Goal: Information Seeking & Learning: Learn about a topic

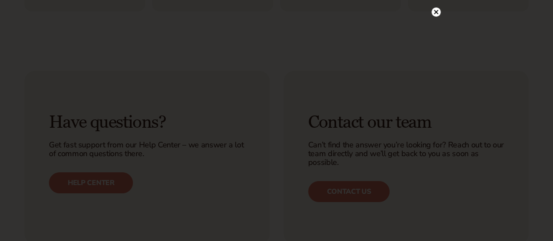
scroll to position [3147, 0]
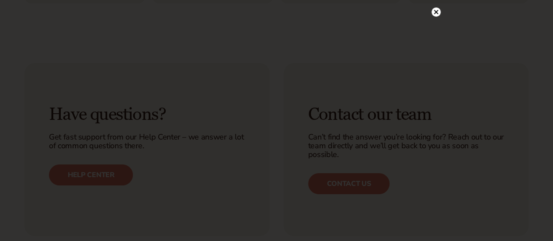
click at [436, 7] on icon at bounding box center [435, 11] width 9 height 9
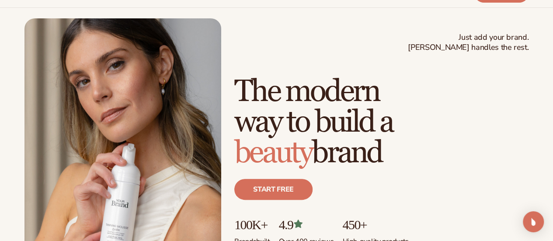
scroll to position [0, 0]
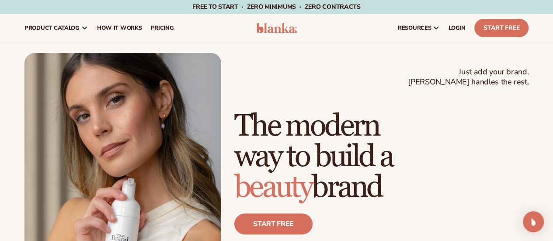
click at [416, 68] on div "Just add your brand. Blanka handles the rest. beauty,[MEDICAL_DATA],wellness,ma…" at bounding box center [276, 177] width 504 height 248
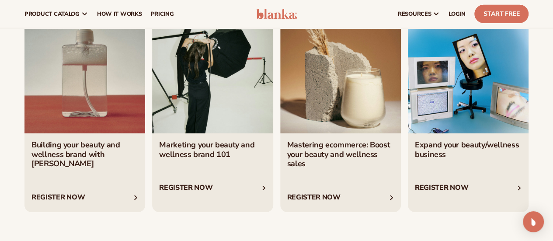
scroll to position [2935, 0]
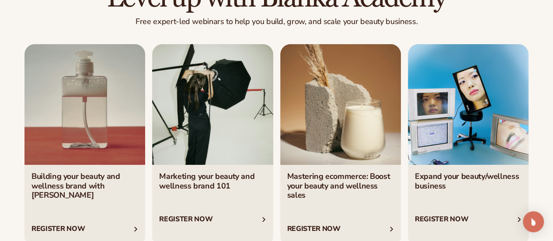
scroll to position [2949, 0]
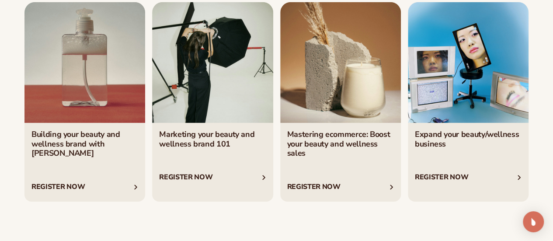
click at [83, 111] on link "1 / 4" at bounding box center [84, 101] width 121 height 199
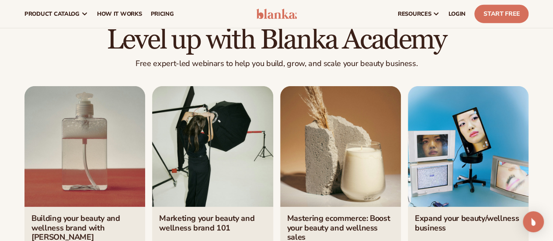
scroll to position [2864, 0]
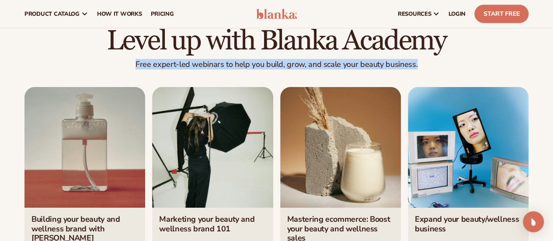
drag, startPoint x: 416, startPoint y: 84, endPoint x: 135, endPoint y: 83, distance: 281.5
click at [135, 70] on p "Free expert-led webinars to help you build, grow, and scale your beauty busines…" at bounding box center [276, 64] width 504 height 10
drag, startPoint x: 135, startPoint y: 83, endPoint x: 414, endPoint y: 83, distance: 279.8
click at [414, 70] on p "Free expert-led webinars to help you build, grow, and scale your beauty busines…" at bounding box center [276, 64] width 504 height 10
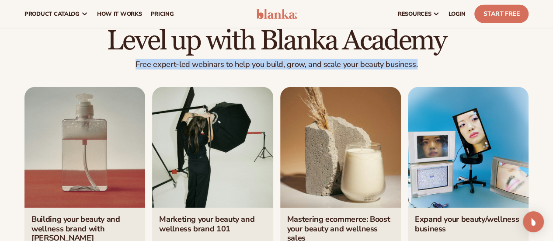
click at [414, 70] on p "Free expert-led webinars to help you build, grow, and scale your beauty busines…" at bounding box center [276, 64] width 504 height 10
drag, startPoint x: 414, startPoint y: 83, endPoint x: 136, endPoint y: 86, distance: 278.1
click at [136, 70] on p "Free expert-led webinars to help you build, grow, and scale your beauty busines…" at bounding box center [276, 64] width 504 height 10
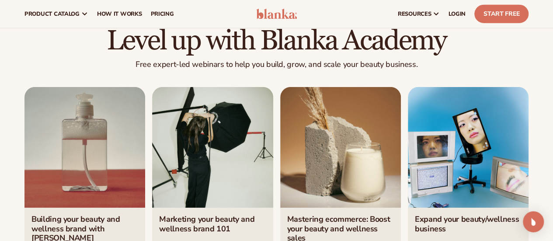
click at [157, 94] on div "Level up with Blanka Academy Free expert-led webinars to help you build, grow, …" at bounding box center [276, 156] width 553 height 260
drag, startPoint x: 253, startPoint y: 14, endPoint x: 307, endPoint y: 18, distance: 53.9
click at [307, 18] on header "Cart product catalog The Lab by [PERSON_NAME]" at bounding box center [276, 14] width 553 height 28
click at [307, 18] on div "resources connect your store" at bounding box center [419, 14] width 227 height 28
drag, startPoint x: 307, startPoint y: 18, endPoint x: 246, endPoint y: 18, distance: 61.2
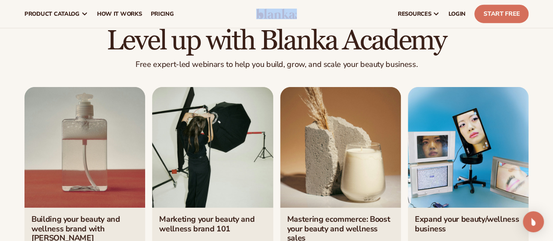
click at [246, 18] on header "Cart product catalog The Lab by [PERSON_NAME]" at bounding box center [276, 14] width 553 height 28
click at [246, 18] on nav "product catalog Private label products The Lab by [PERSON_NAME]" at bounding box center [133, 14] width 227 height 28
drag, startPoint x: 246, startPoint y: 18, endPoint x: 323, endPoint y: 27, distance: 77.9
click at [323, 27] on header "Cart product catalog The Lab by [PERSON_NAME]" at bounding box center [276, 14] width 553 height 28
click at [323, 27] on div "resources connect your store" at bounding box center [419, 14] width 227 height 28
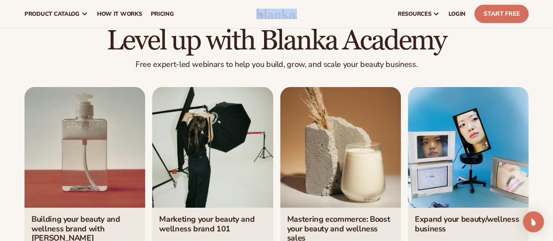
drag, startPoint x: 245, startPoint y: 12, endPoint x: 303, endPoint y: 19, distance: 58.5
click at [303, 19] on header "Cart product catalog The Lab by [PERSON_NAME]" at bounding box center [276, 14] width 553 height 28
drag, startPoint x: 303, startPoint y: 19, endPoint x: 244, endPoint y: 15, distance: 59.1
click at [244, 15] on header "Cart product catalog The Lab by [PERSON_NAME]" at bounding box center [276, 14] width 553 height 28
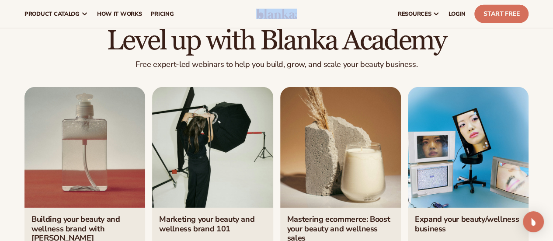
click at [244, 15] on nav "product catalog Private label products The Lab by [PERSON_NAME]" at bounding box center [133, 14] width 227 height 28
drag, startPoint x: 244, startPoint y: 15, endPoint x: 310, endPoint y: 15, distance: 65.6
click at [310, 15] on header "Cart product catalog The Lab by [PERSON_NAME]" at bounding box center [276, 14] width 553 height 28
click at [310, 15] on div "resources connect your store" at bounding box center [419, 14] width 227 height 28
click at [310, 16] on div "resources connect your store" at bounding box center [419, 14] width 227 height 28
